Goal: Information Seeking & Learning: Compare options

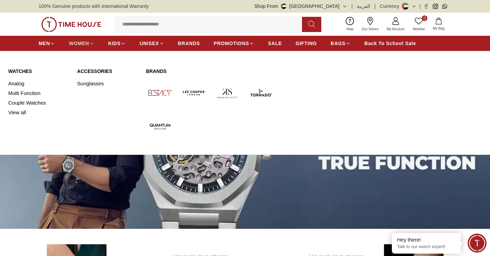
click at [89, 46] on icon at bounding box center [91, 43] width 5 height 5
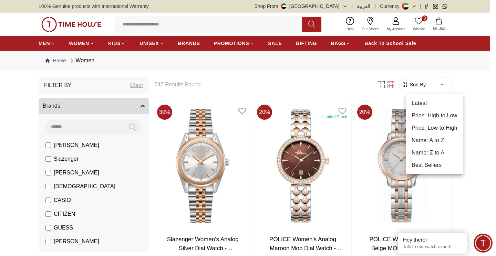
click at [436, 128] on li "Price: Low to High" at bounding box center [434, 128] width 57 height 12
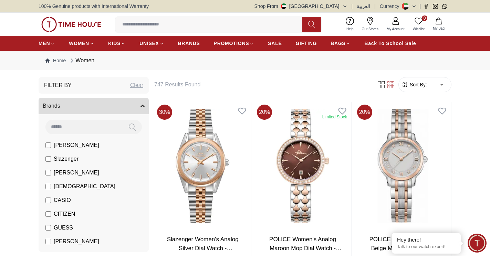
type input "*"
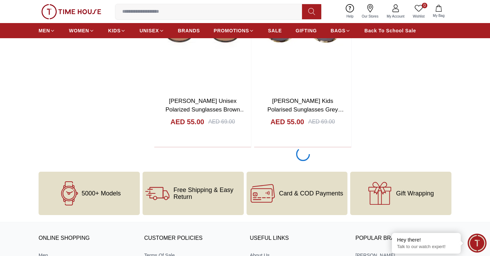
scroll to position [1224, 0]
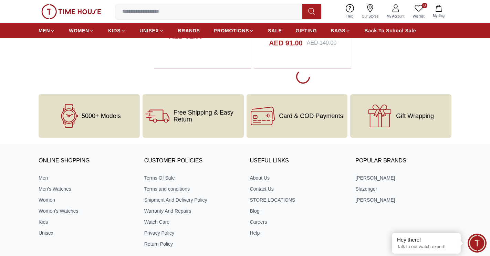
scroll to position [5080, 0]
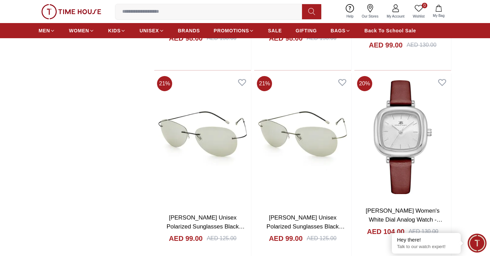
scroll to position [5528, 0]
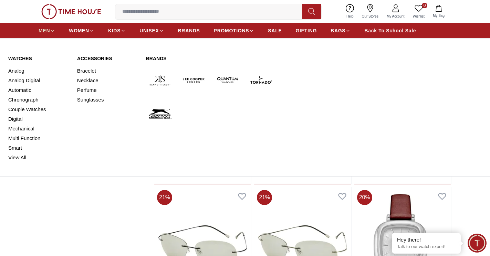
click at [51, 32] on icon at bounding box center [52, 30] width 5 height 5
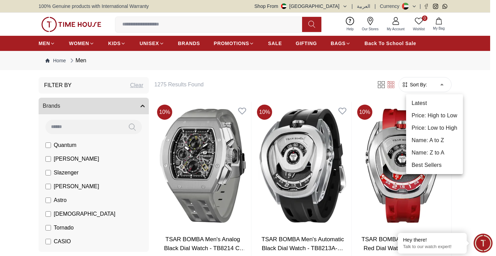
click at [431, 127] on li "Price: Low to High" at bounding box center [434, 128] width 57 height 12
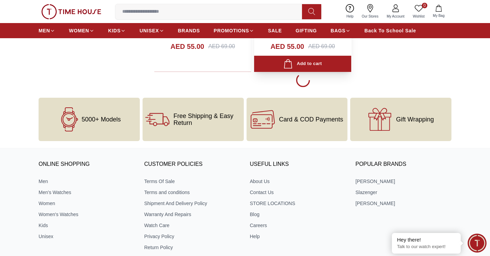
scroll to position [1224, 0]
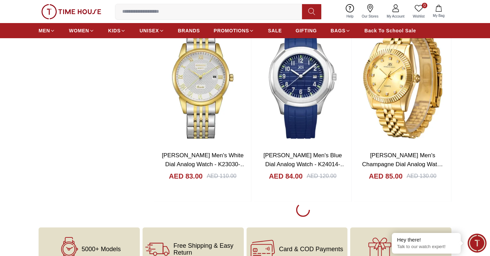
scroll to position [3634, 0]
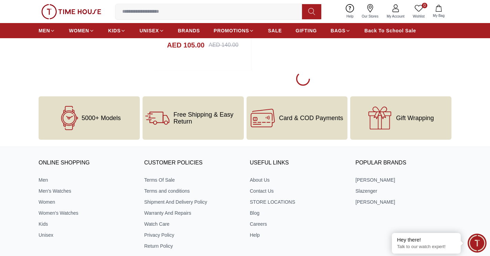
scroll to position [6388, 0]
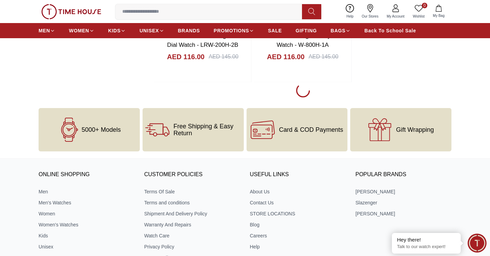
scroll to position [8867, 0]
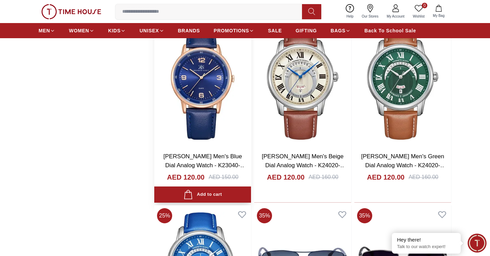
scroll to position [9625, 0]
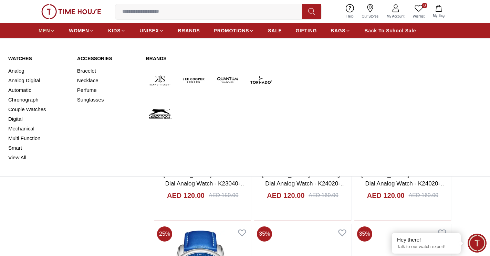
click at [54, 33] on icon at bounding box center [52, 30] width 5 height 5
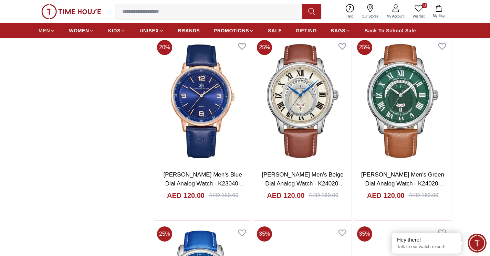
type input "******"
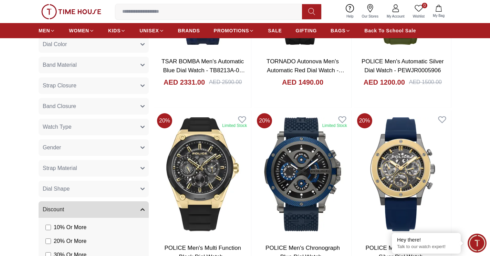
scroll to position [379, 0]
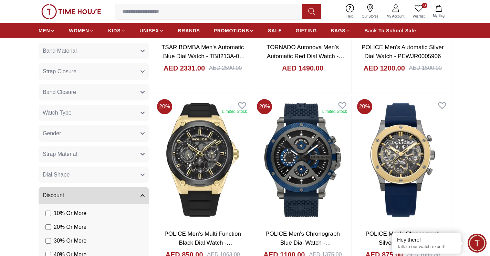
click at [143, 154] on icon "button" at bounding box center [142, 154] width 4 height 4
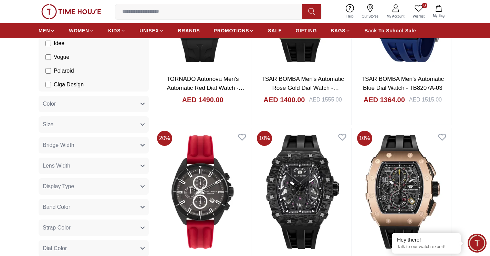
scroll to position [172, 0]
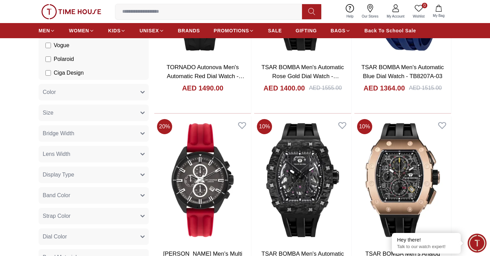
click at [141, 174] on icon "button" at bounding box center [142, 175] width 3 height 2
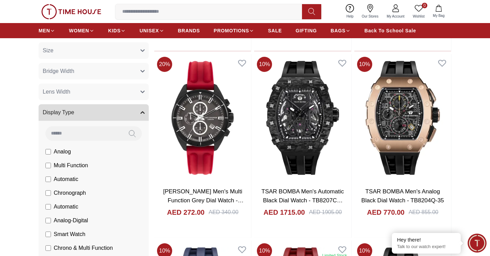
scroll to position [241, 0]
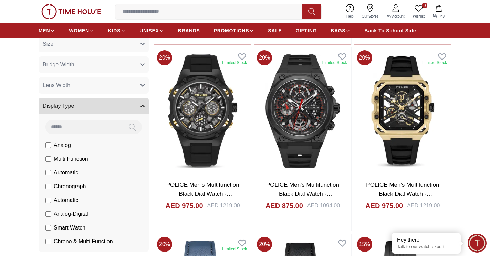
scroll to position [24, 0]
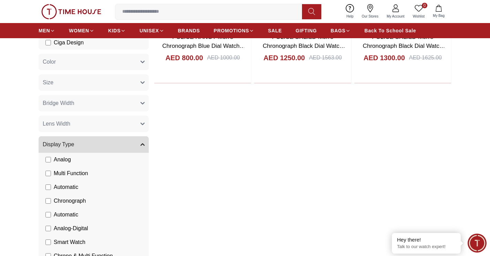
scroll to position [207, 0]
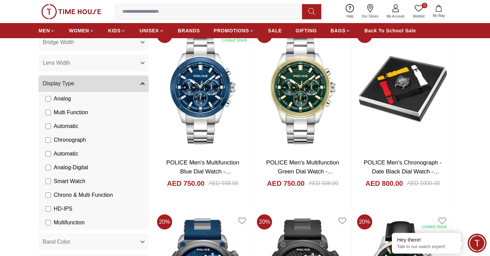
scroll to position [275, 0]
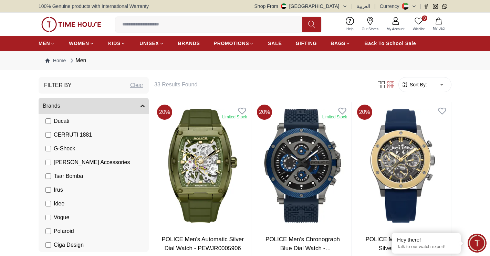
scroll to position [275, 0]
